Goal: Task Accomplishment & Management: Use online tool/utility

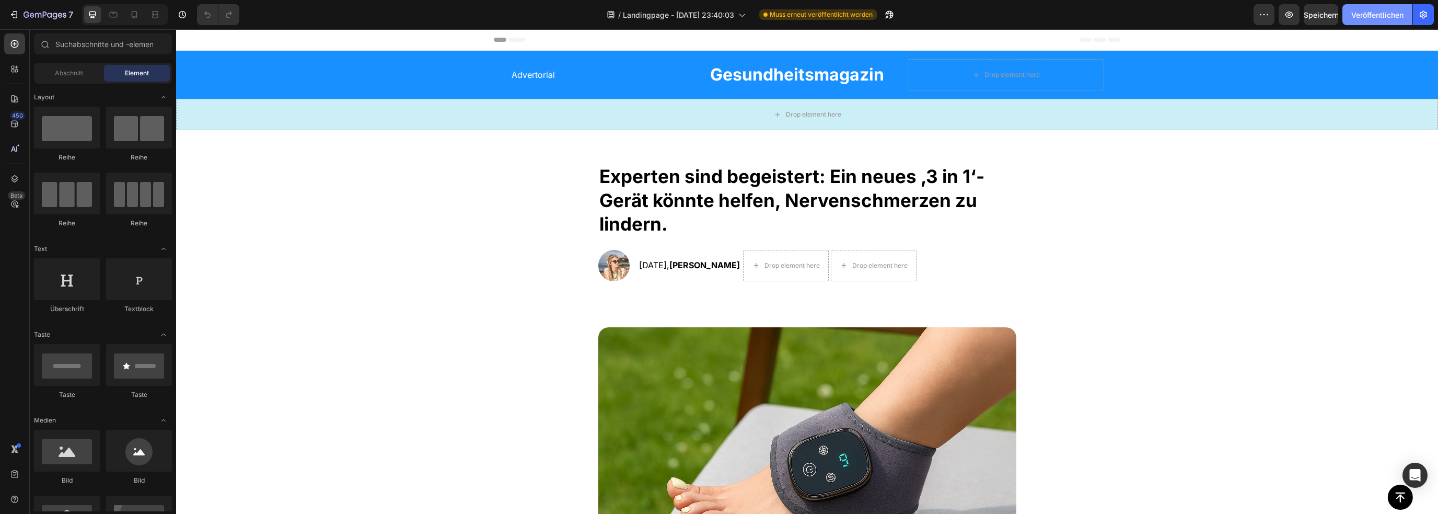
click at [1398, 11] on font "Veröffentlichen" at bounding box center [1377, 14] width 52 height 9
click at [1426, 10] on icon "button" at bounding box center [1423, 14] width 10 height 10
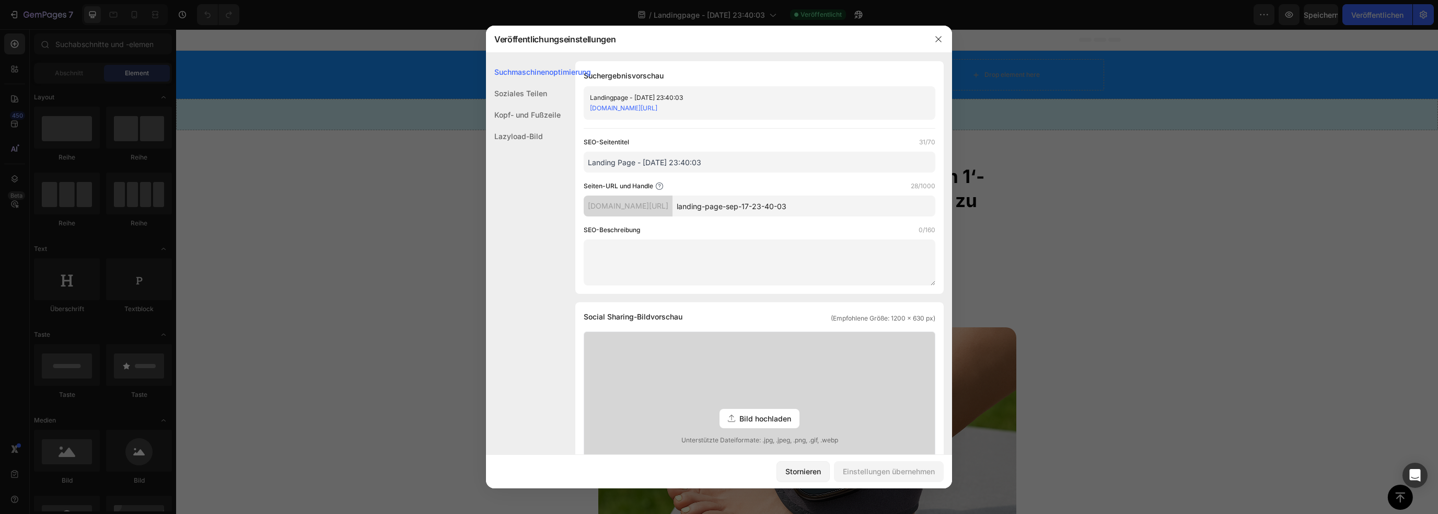
click at [668, 209] on font "[DOMAIN_NAME][URL]" at bounding box center [628, 205] width 80 height 9
click at [537, 90] on font "Soziales Teilen" at bounding box center [520, 93] width 53 height 9
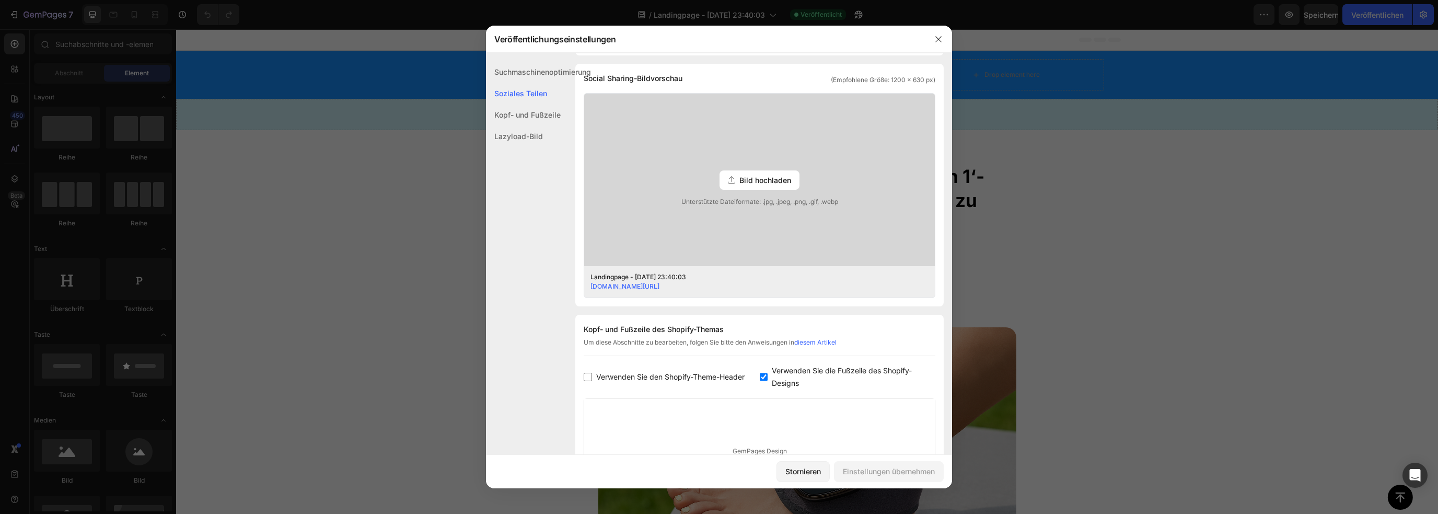
click at [548, 75] on font "Suchmaschinenoptimierung" at bounding box center [542, 71] width 97 height 9
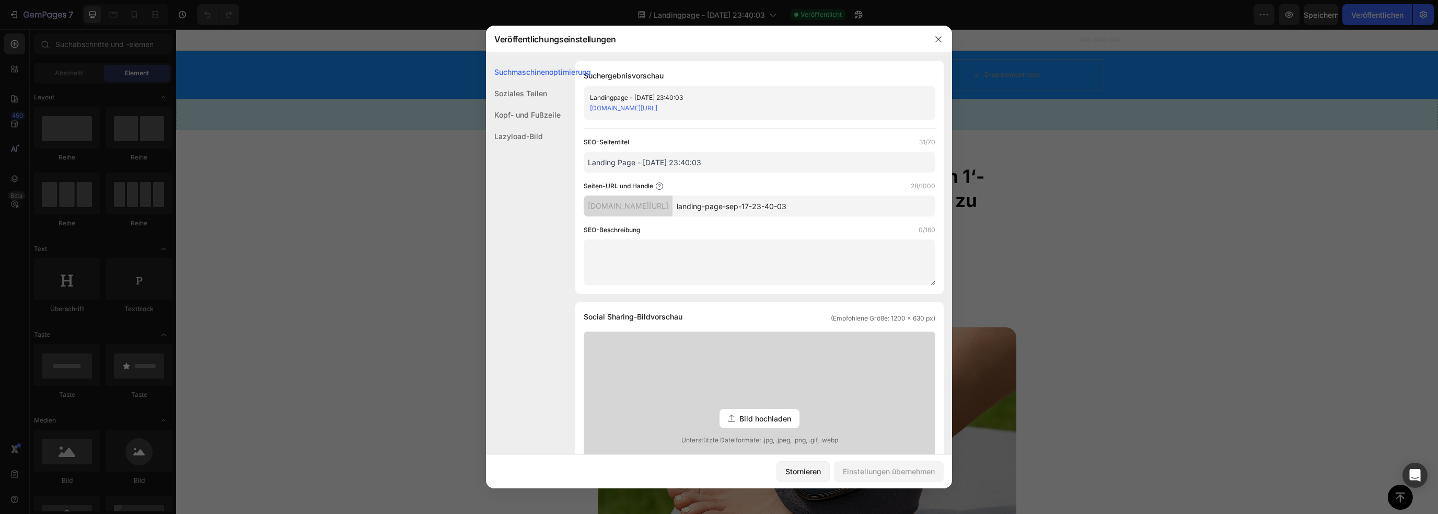
click at [766, 219] on div "SEO-Seitentitel 31/70 Landing Page - Sep 17, 23:40:03 Seiten-URL und Handle 28/…" at bounding box center [760, 211] width 352 height 148
click at [646, 208] on font "[DOMAIN_NAME][URL]" at bounding box center [628, 205] width 80 height 9
click at [636, 160] on input "Landing Page - [DATE] 23:40:03" at bounding box center [760, 162] width 352 height 21
click at [673, 216] on div "[DOMAIN_NAME][URL]" at bounding box center [628, 205] width 89 height 21
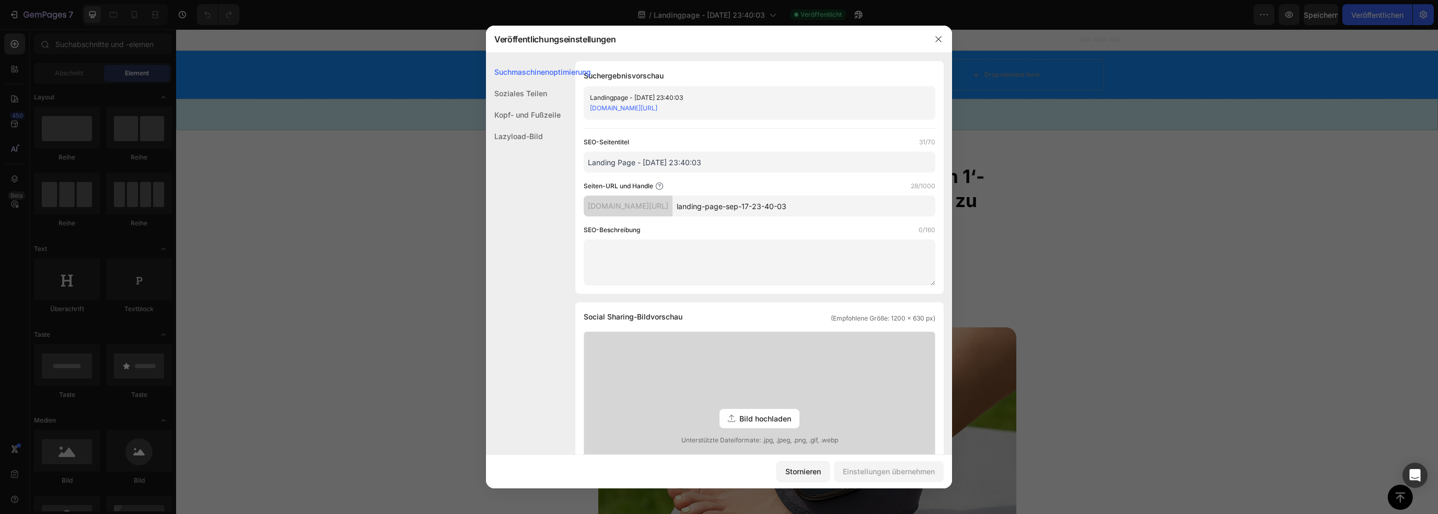
click at [668, 209] on font "[DOMAIN_NAME][URL]" at bounding box center [628, 205] width 80 height 9
click at [668, 207] on font "[DOMAIN_NAME][URL]" at bounding box center [628, 205] width 80 height 9
click at [595, 206] on font "[DOMAIN_NAME][URL]" at bounding box center [628, 205] width 80 height 9
click at [579, 206] on div "Suchmaschinenoptimierung Soziales Teilen Kopf- und Fußzeile Lazyload-Bild" at bounding box center [538, 292] width 105 height 463
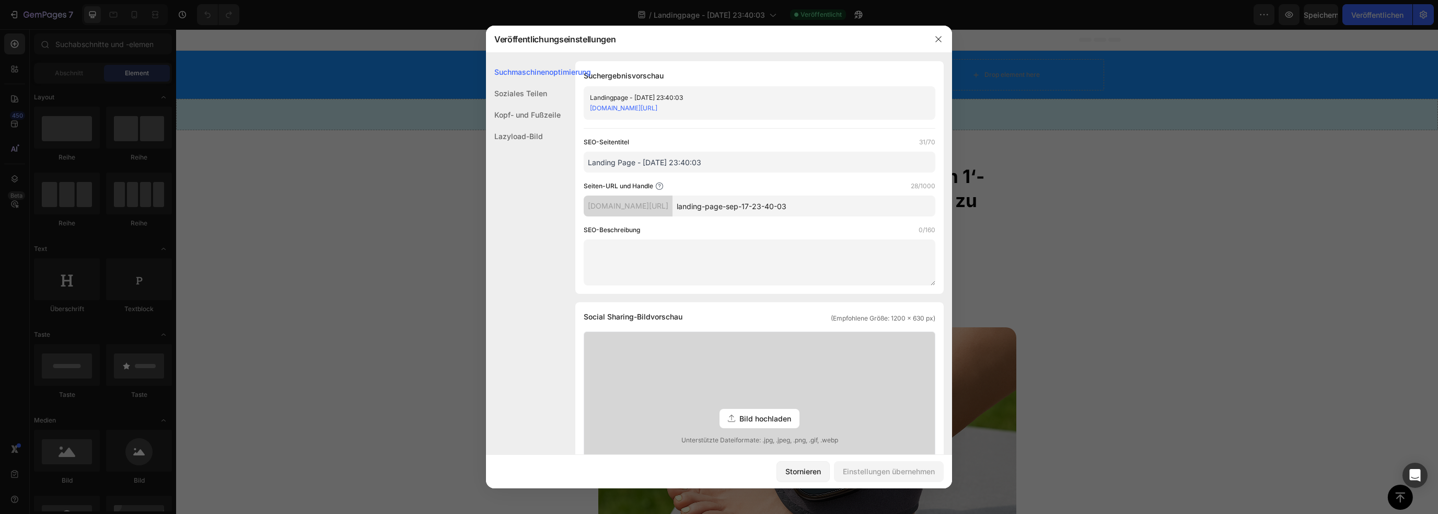
drag, startPoint x: 711, startPoint y: 206, endPoint x: 730, endPoint y: 209, distance: 19.0
click at [730, 209] on input "landing-page-sep-17-23-40-03" at bounding box center [804, 205] width 263 height 21
click at [859, 214] on input "landing-page-sep-17-23-40-03" at bounding box center [804, 205] width 263 height 21
click at [938, 40] on icon "button" at bounding box center [938, 39] width 8 height 8
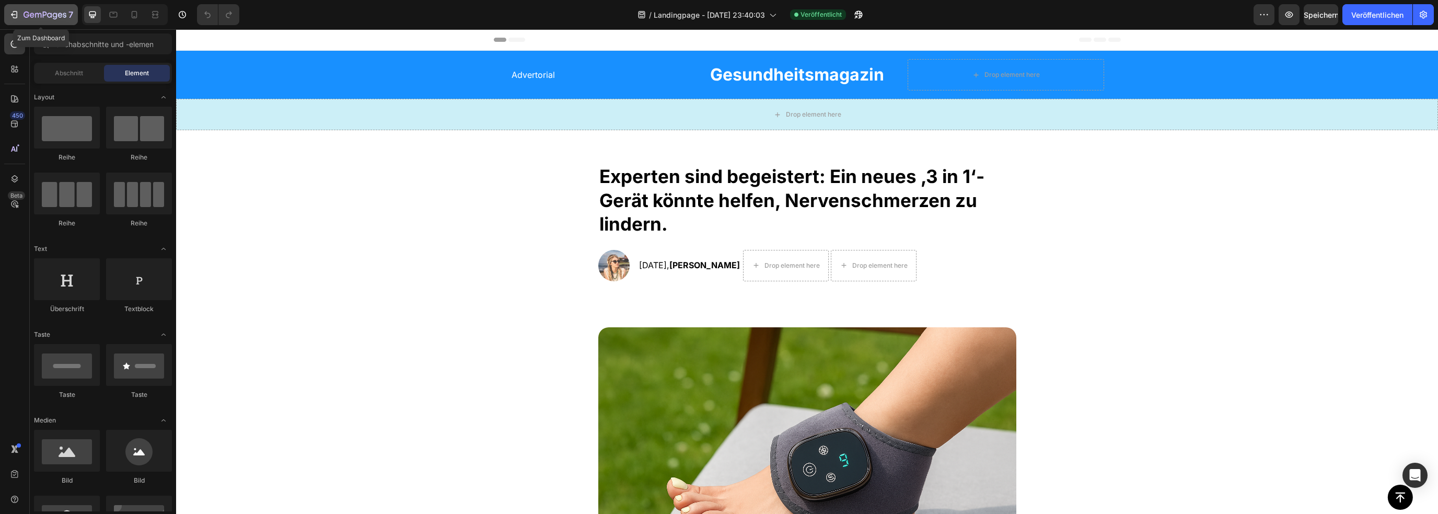
click at [11, 16] on icon "button" at bounding box center [14, 14] width 10 height 10
click at [734, 13] on font "Landingpage - [DATE] 23:40:03" at bounding box center [709, 14] width 111 height 9
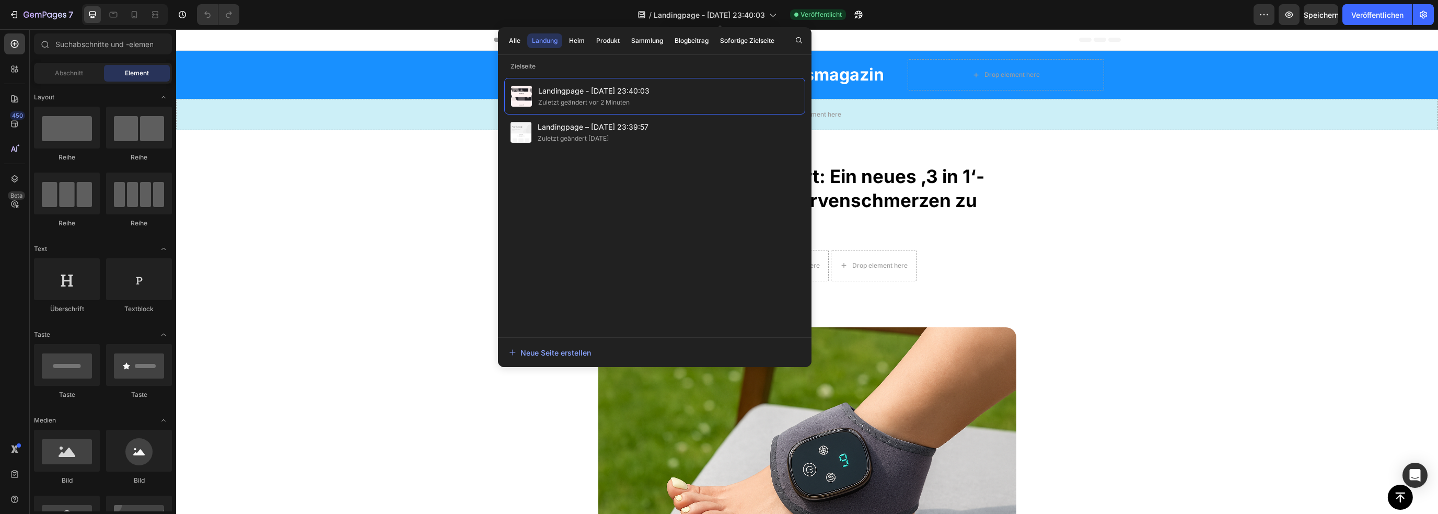
click at [799, 14] on icon at bounding box center [796, 15] width 4 height 4
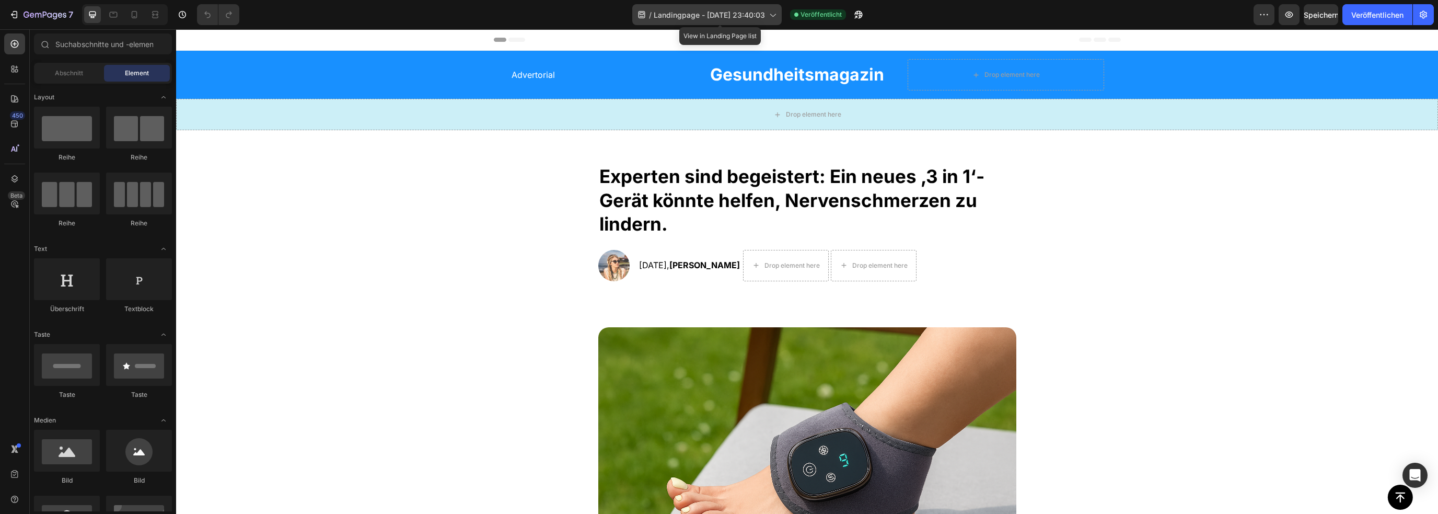
click at [778, 19] on icon at bounding box center [772, 14] width 10 height 10
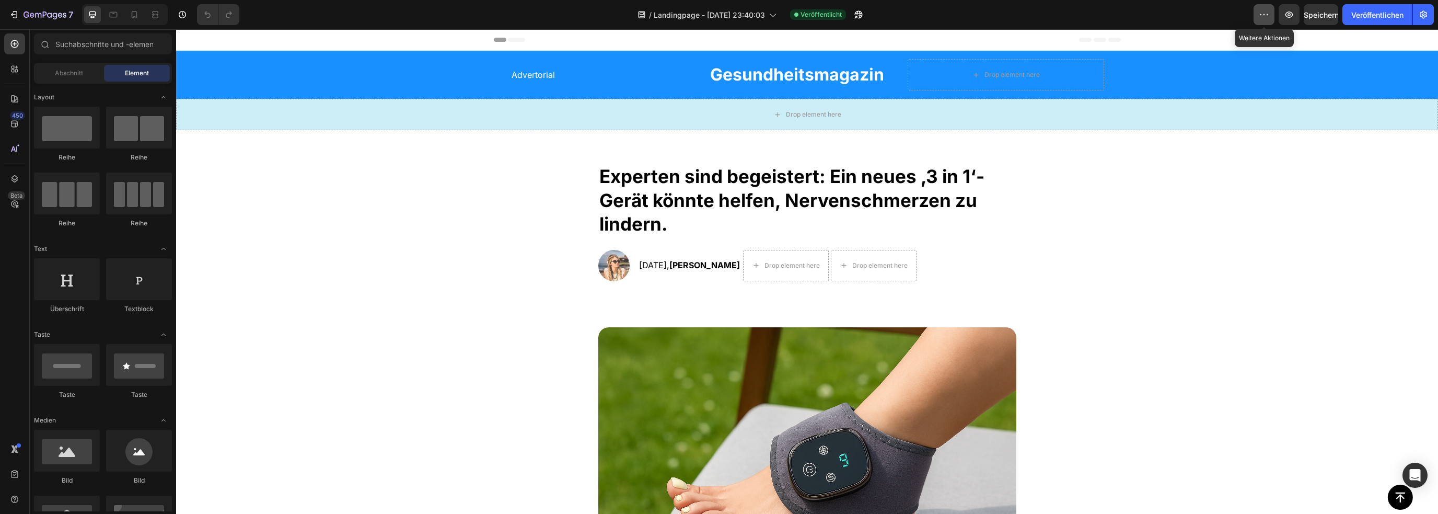
click at [1259, 10] on icon "button" at bounding box center [1264, 14] width 10 height 10
click at [1316, 14] on font "Speichern" at bounding box center [1321, 14] width 35 height 9
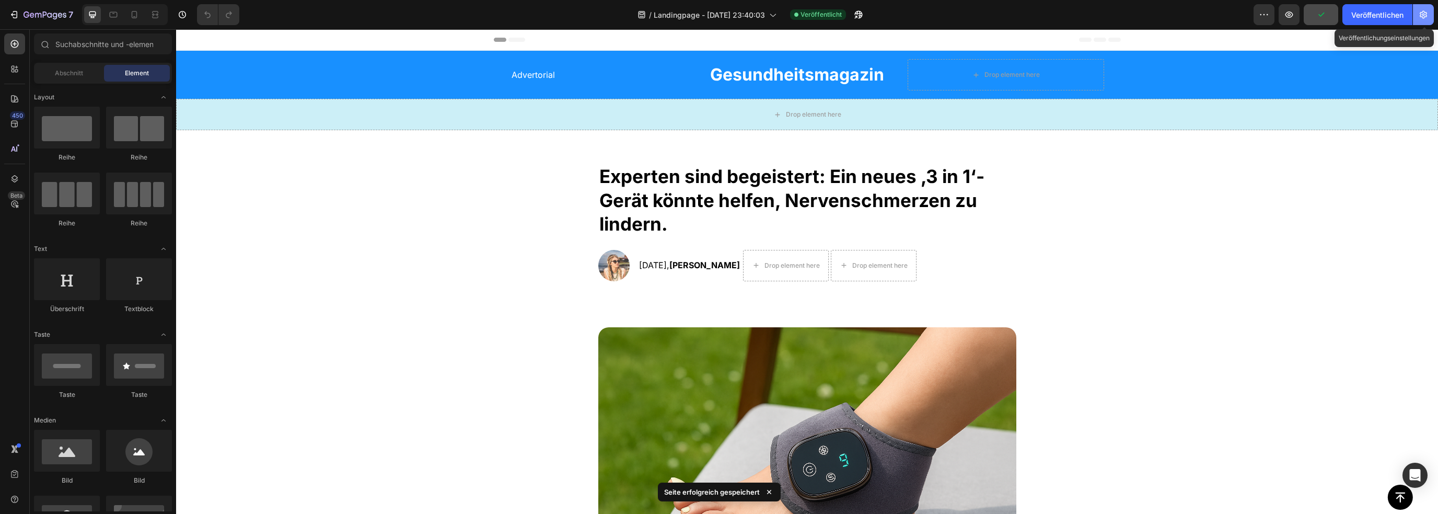
click at [1423, 14] on icon "button" at bounding box center [1424, 15] width 3 height 3
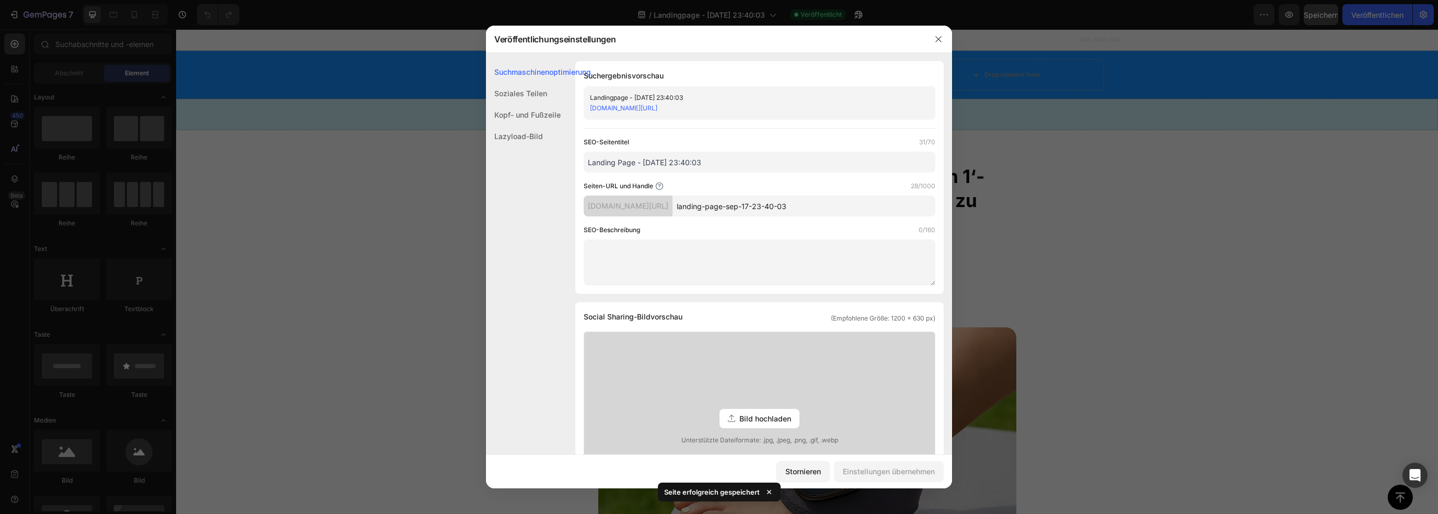
click at [552, 87] on div "Soziales Teilen" at bounding box center [538, 93] width 105 height 21
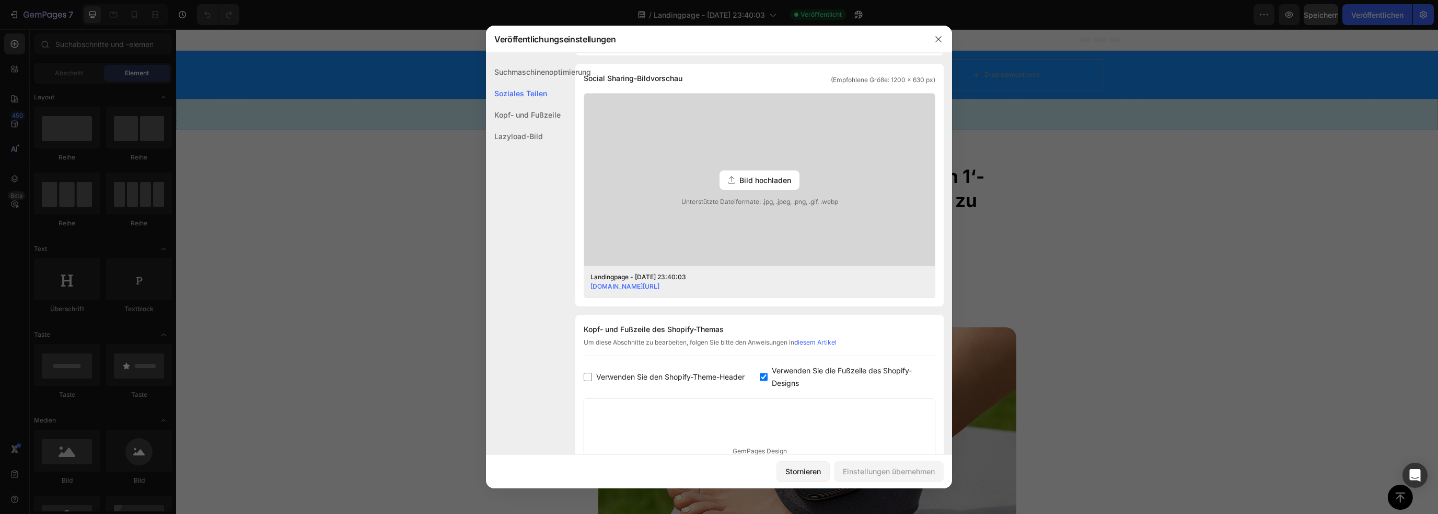
click at [550, 111] on font "Kopf- und Fußzeile" at bounding box center [527, 114] width 66 height 9
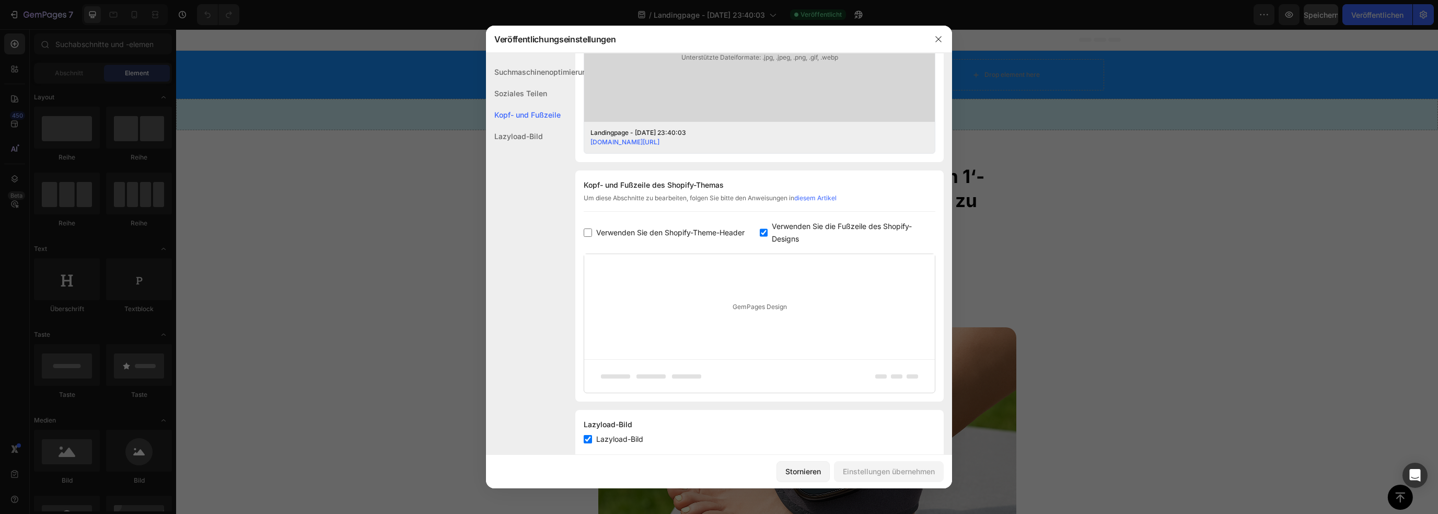
scroll to position [406, 0]
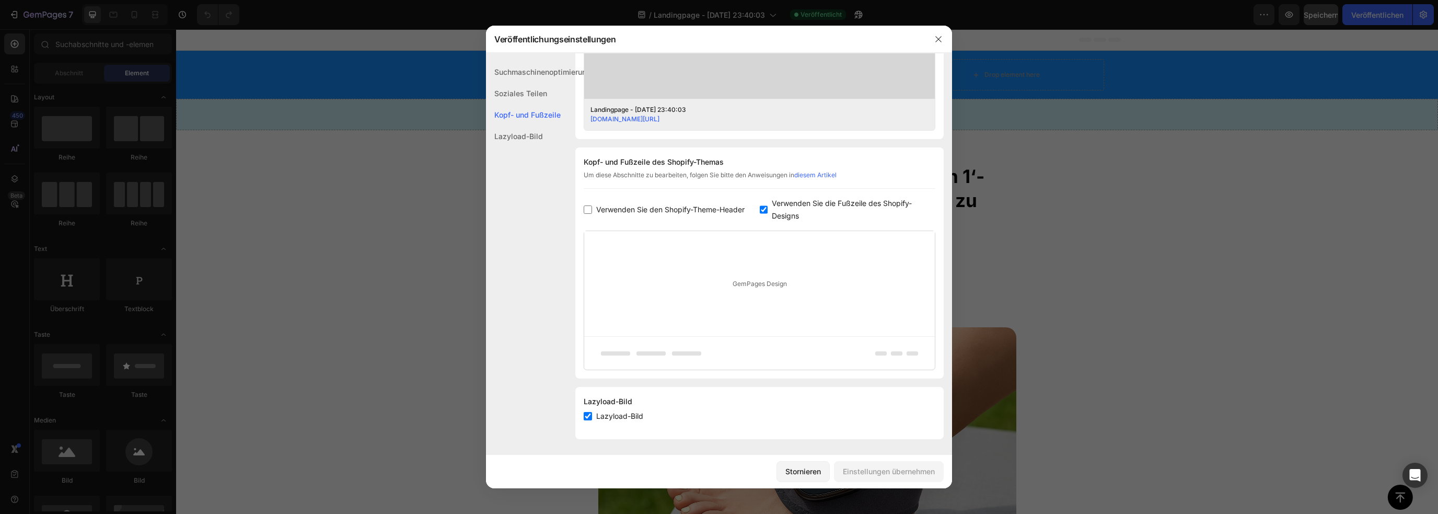
click at [547, 133] on div "Lazyload-Bild" at bounding box center [538, 135] width 105 height 21
click at [538, 63] on div "Suchmaschinenoptimierung" at bounding box center [538, 71] width 105 height 21
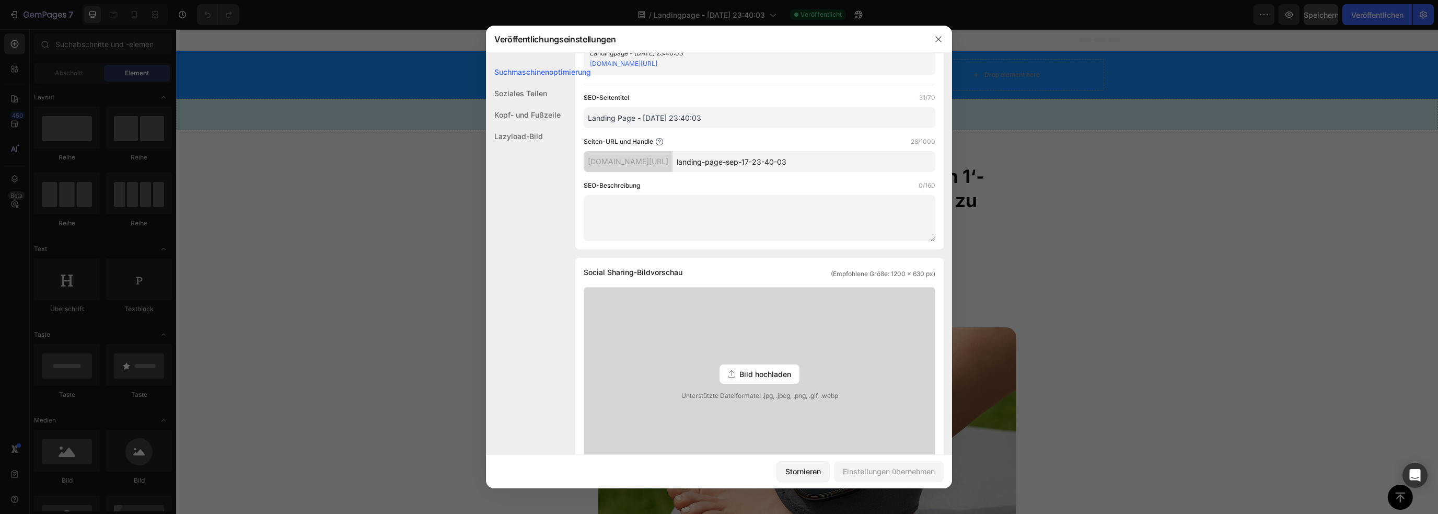
click at [541, 68] on font "Suchmaschinenoptimierung" at bounding box center [542, 71] width 97 height 9
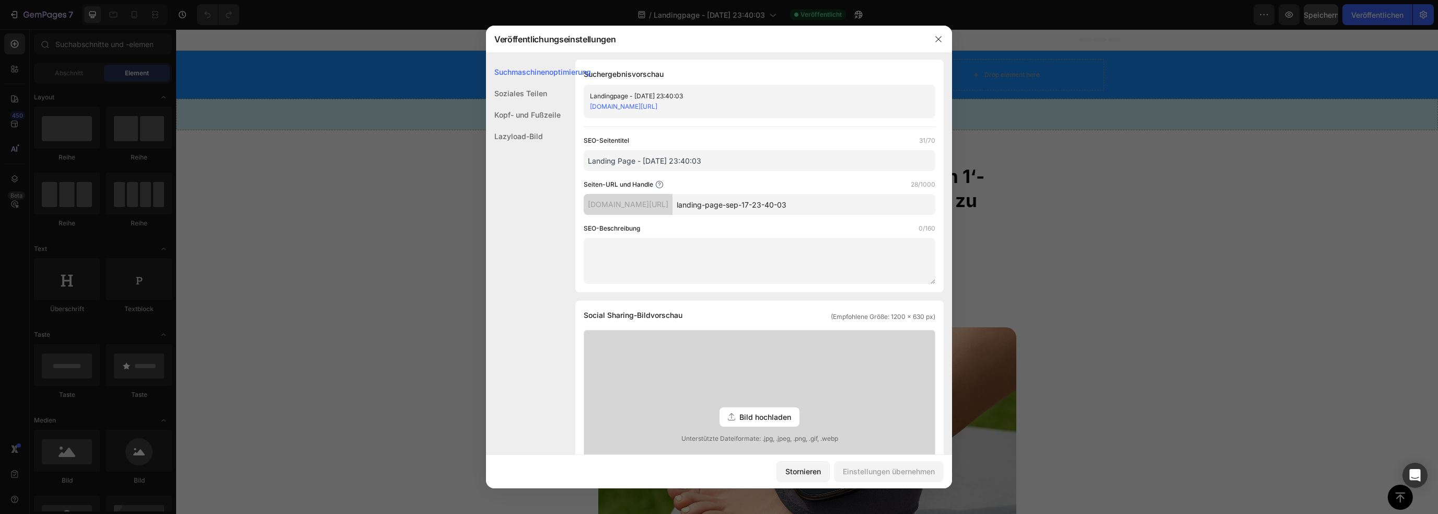
scroll to position [0, 0]
click at [657, 107] on font "[DOMAIN_NAME][URL]" at bounding box center [623, 108] width 67 height 8
click at [35, 5] on div at bounding box center [719, 257] width 1438 height 514
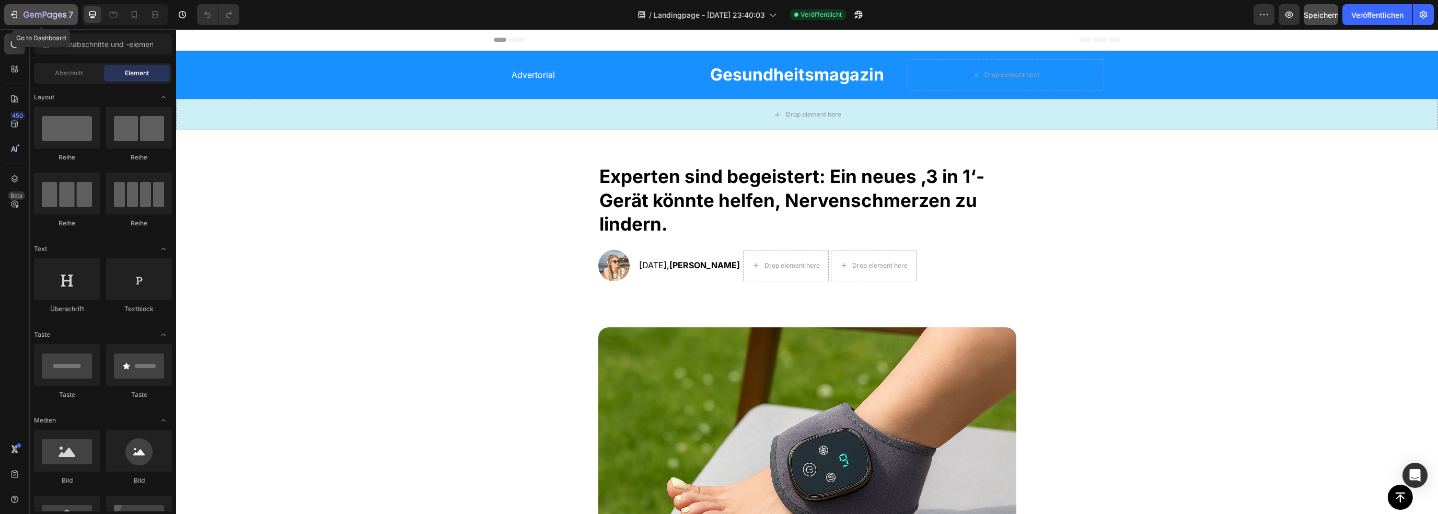
click at [35, 9] on div "7" at bounding box center [49, 14] width 50 height 13
